Goal: Check status: Check status

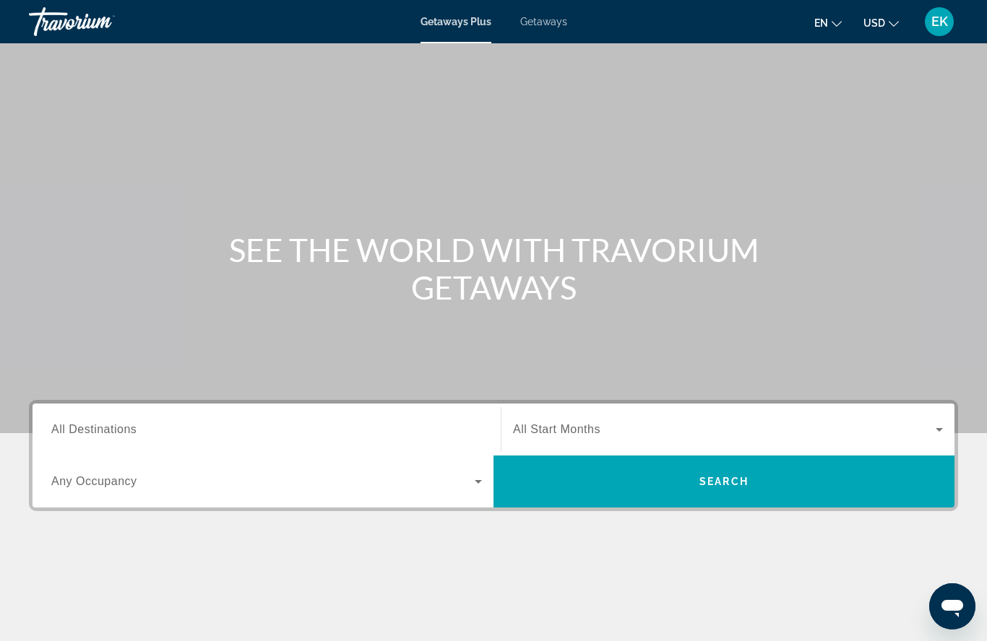
click at [927, 20] on div "EK" at bounding box center [939, 21] width 29 height 29
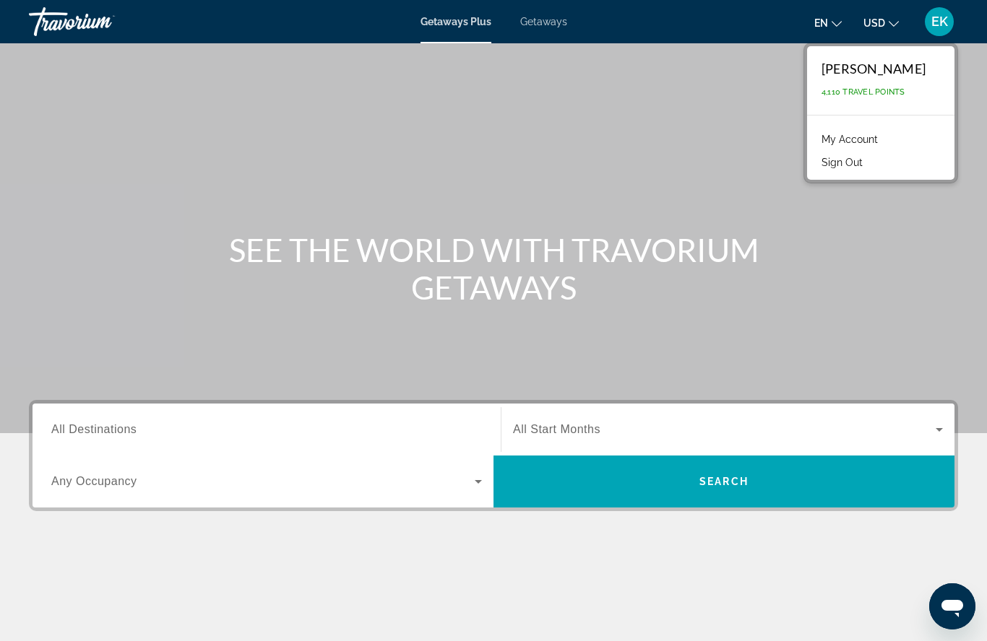
click at [872, 135] on link "My Account" at bounding box center [849, 139] width 71 height 19
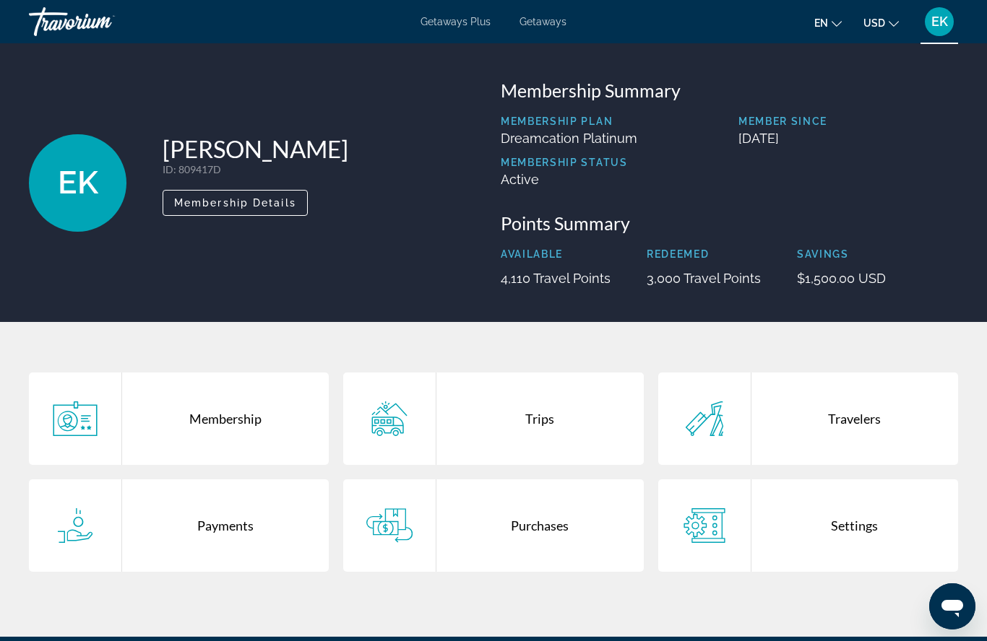
click at [563, 535] on div "Purchases" at bounding box center [539, 526] width 207 height 92
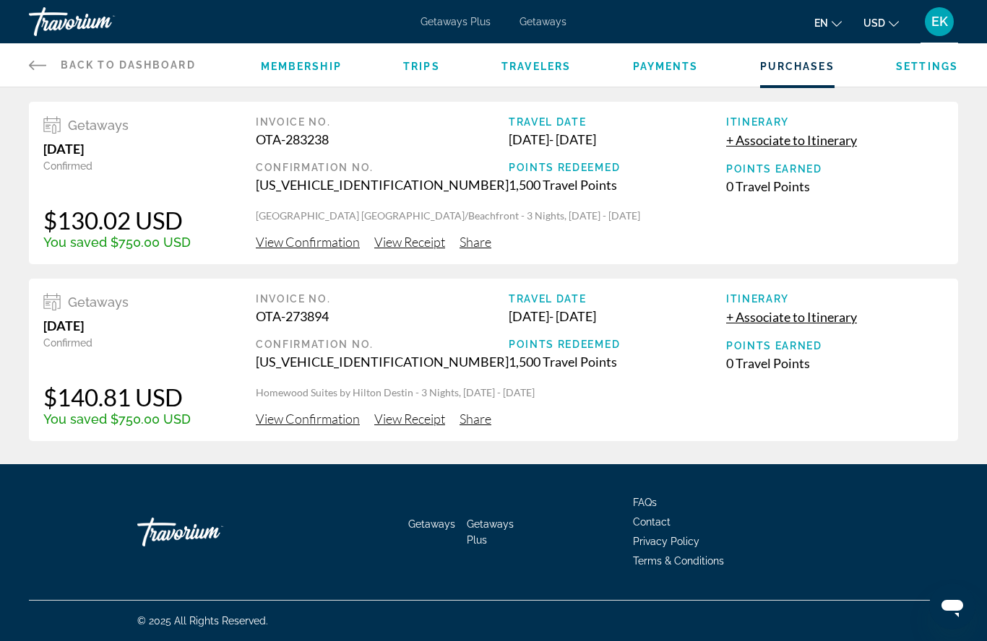
click at [298, 234] on span "View Confirmation" at bounding box center [308, 242] width 104 height 16
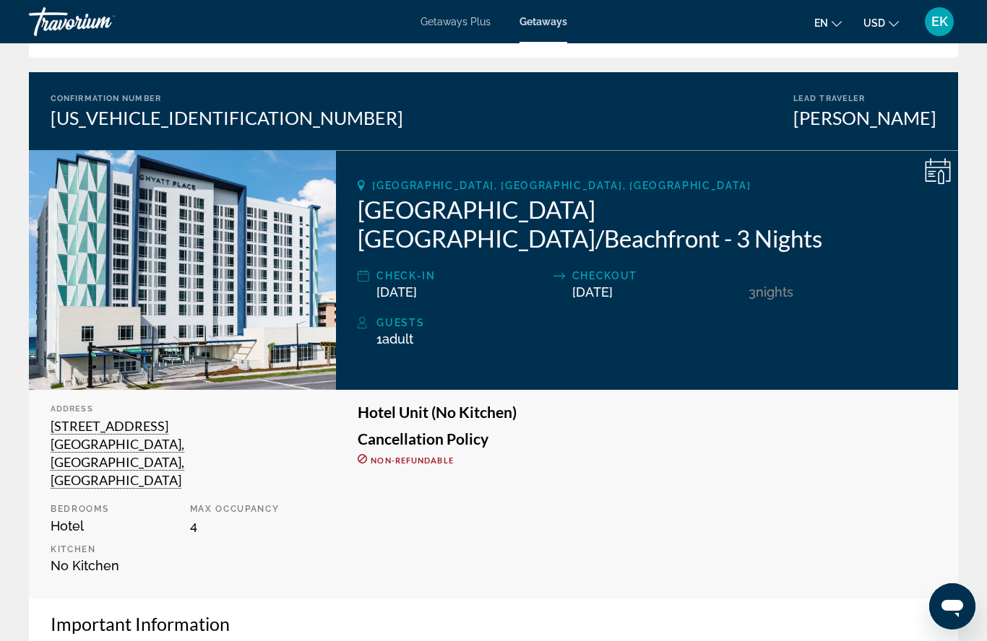
scroll to position [97, 0]
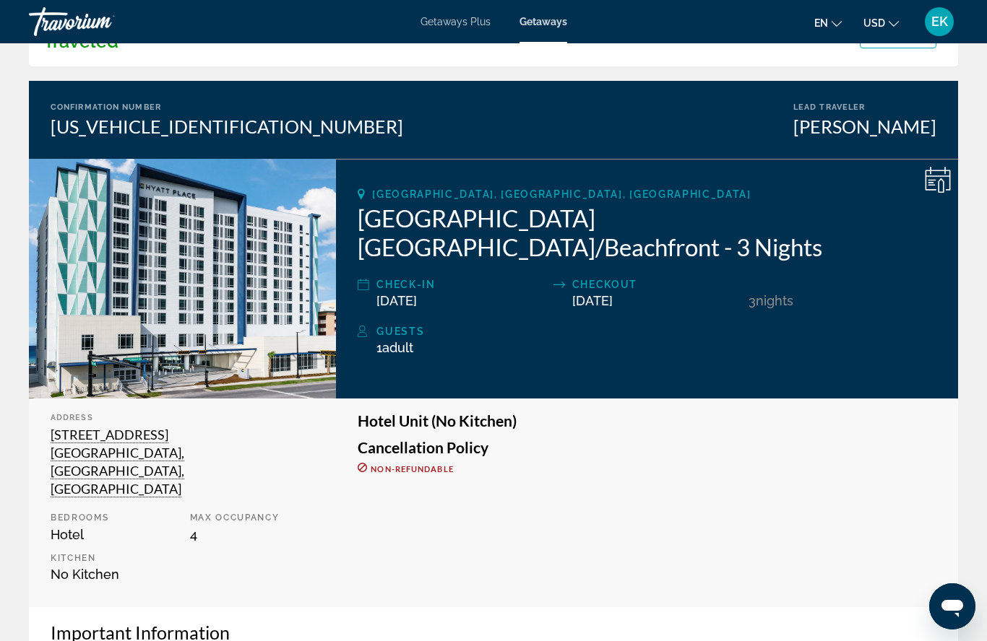
click at [383, 340] on span "1 Adult Adults" at bounding box center [394, 347] width 37 height 15
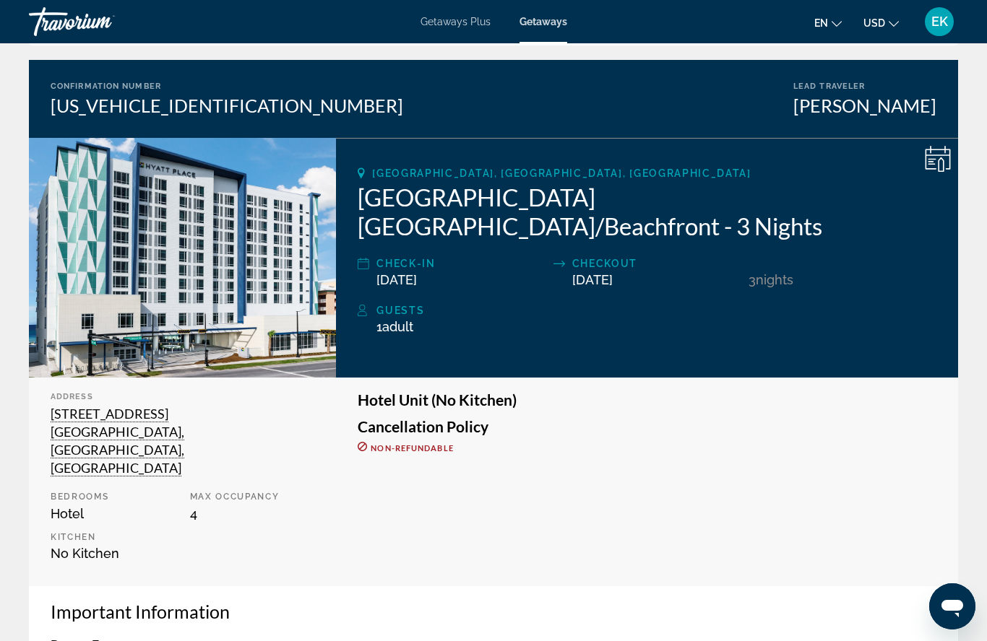
scroll to position [0, 0]
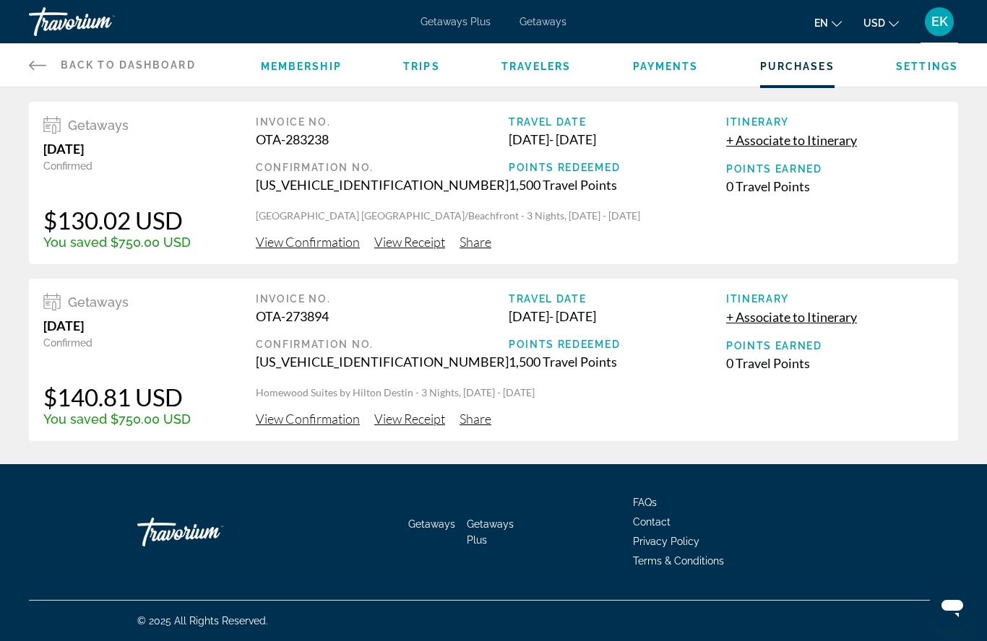
click at [306, 241] on span "View Confirmation" at bounding box center [308, 242] width 104 height 16
click at [410, 244] on span "View Receipt" at bounding box center [409, 242] width 71 height 16
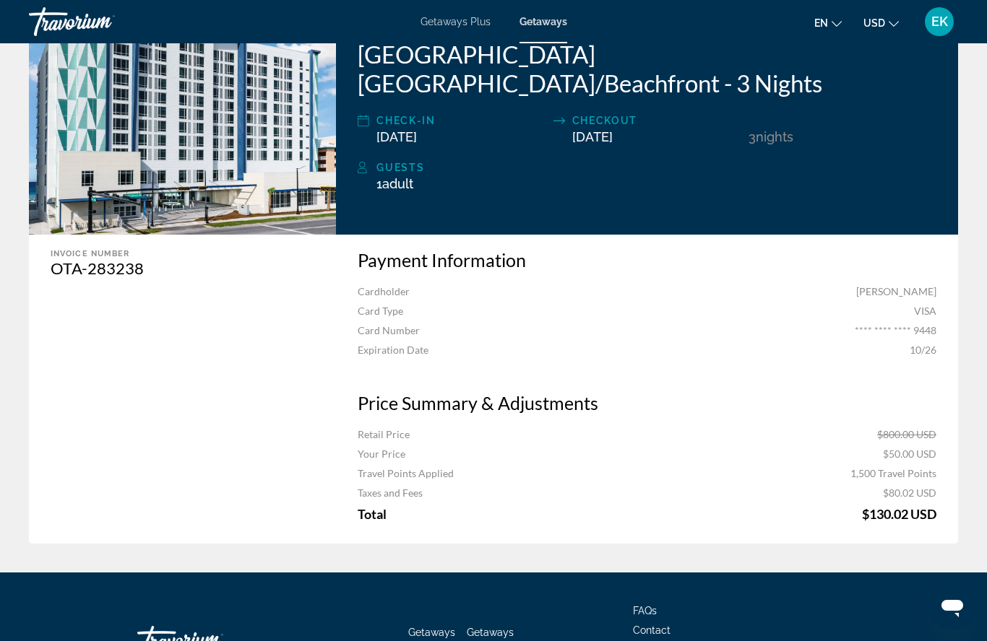
scroll to position [256, 0]
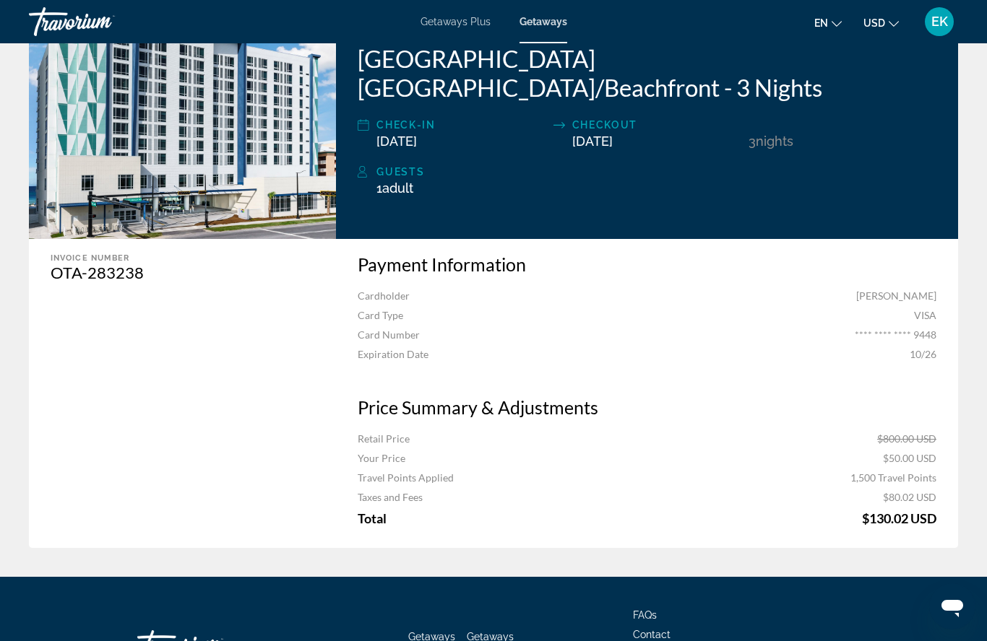
click at [577, 385] on html "Skip to main content Getaways Plus Getaways en English Español Français Italian…" at bounding box center [493, 64] width 987 height 641
click at [578, 540] on div "Payment Information Cardholder [PERSON_NAME] Card Type VISA Card Number **** **…" at bounding box center [647, 393] width 622 height 309
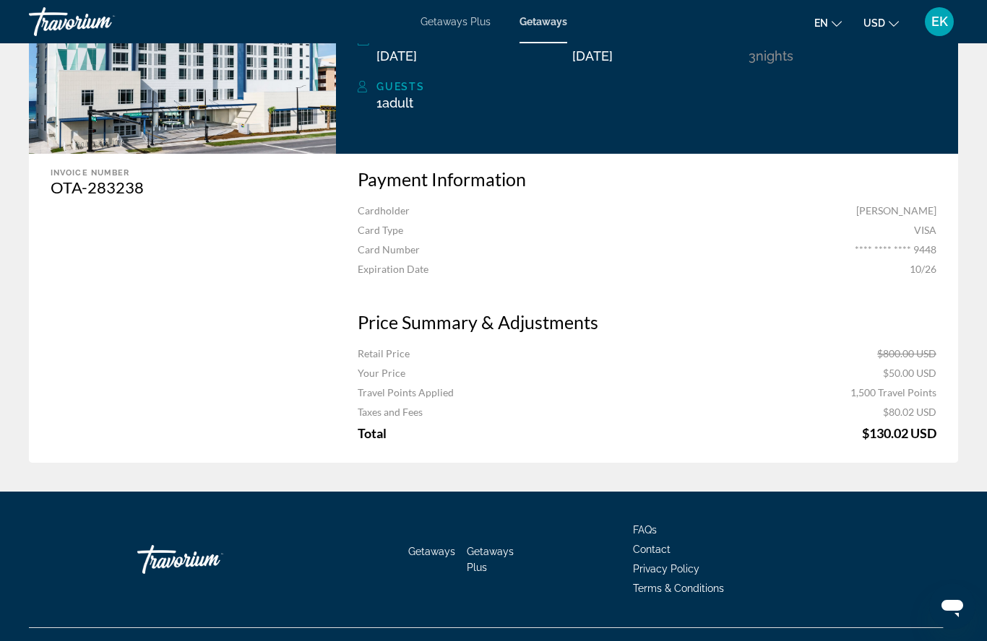
scroll to position [349, 0]
